Goal: Navigation & Orientation: Find specific page/section

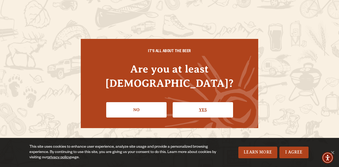
click at [201, 102] on link "Yes" at bounding box center [203, 109] width 60 height 15
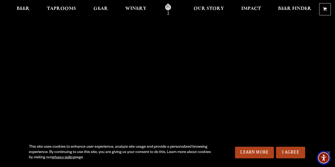
click at [330, 151] on span "Accessibility Menu" at bounding box center [324, 158] width 19 height 19
click at [61, 7] on span "Taprooms" at bounding box center [61, 9] width 29 height 4
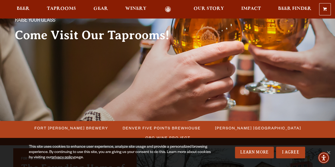
scroll to position [113, 0]
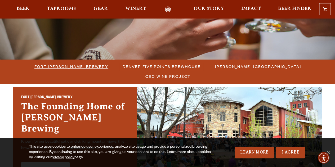
click at [41, 65] on span "Fort [PERSON_NAME] Brewery" at bounding box center [71, 67] width 74 height 8
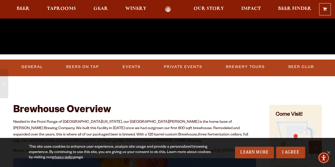
scroll to position [135, 0]
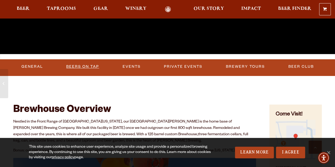
click at [87, 66] on link "Beers on Tap" at bounding box center [82, 67] width 37 height 12
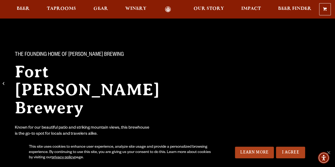
scroll to position [0, 0]
